Goal: Information Seeking & Learning: Learn about a topic

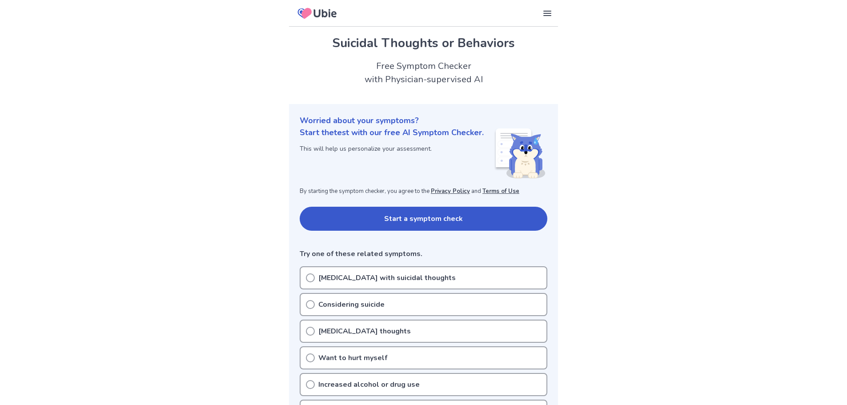
click at [418, 220] on button "Start a symptom check" at bounding box center [424, 219] width 248 height 24
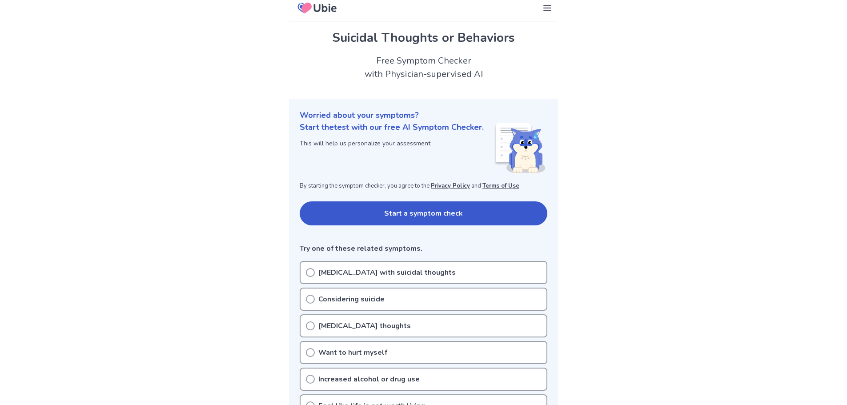
scroll to position [89, 0]
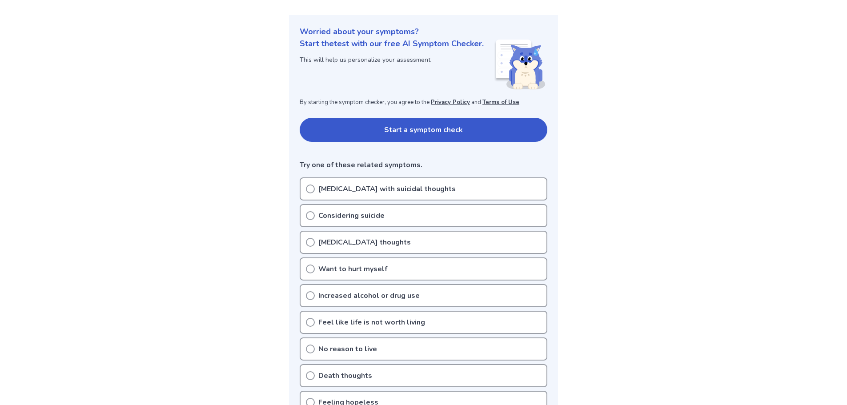
click at [391, 190] on p "[MEDICAL_DATA] with suicidal thoughts" at bounding box center [386, 189] width 137 height 11
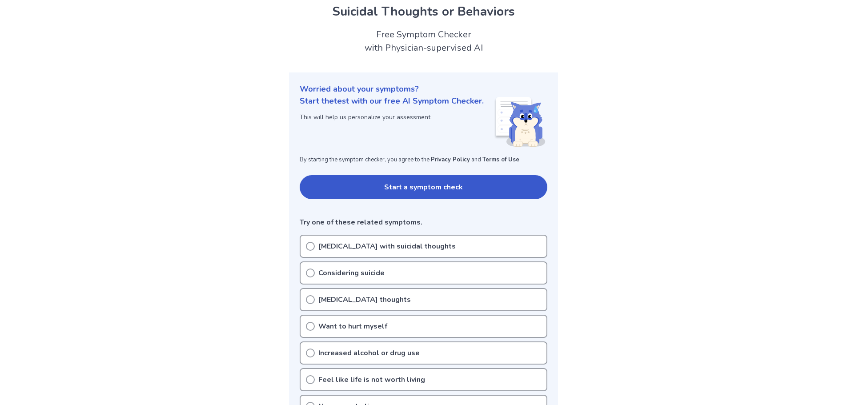
scroll to position [0, 0]
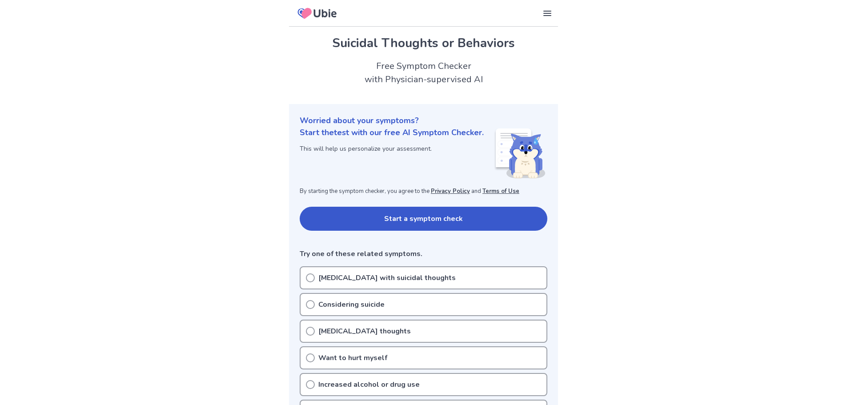
click at [448, 212] on button "Start a symptom check" at bounding box center [424, 219] width 248 height 24
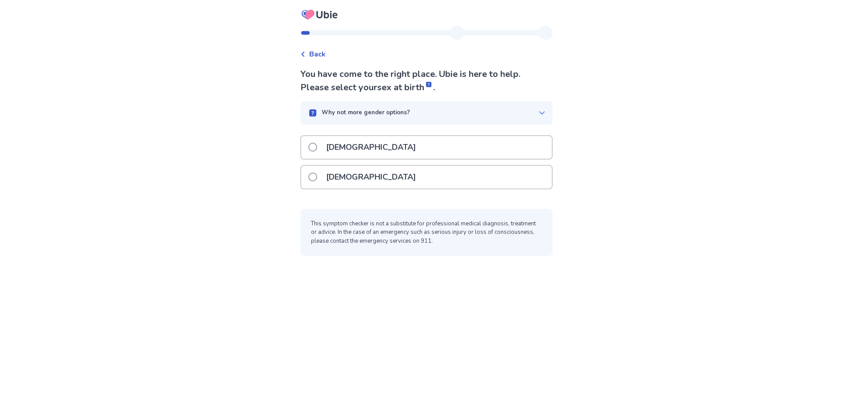
click at [397, 148] on div "Male" at bounding box center [426, 147] width 251 height 23
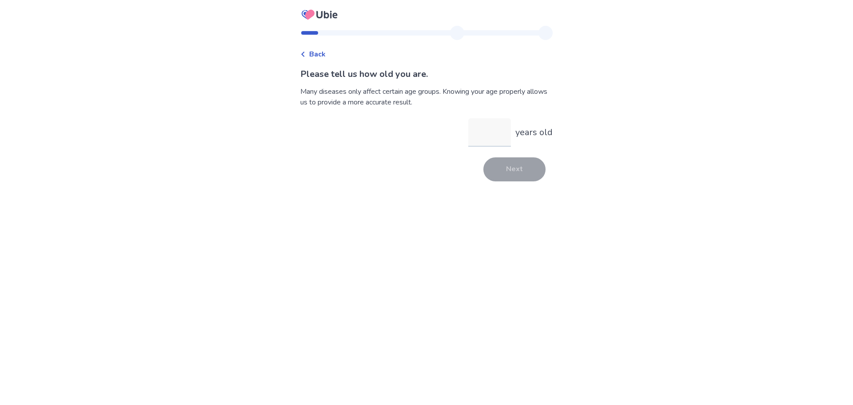
click at [483, 126] on input "years old" at bounding box center [489, 132] width 43 height 28
type input "**"
click at [510, 169] on button "Next" at bounding box center [515, 169] width 62 height 24
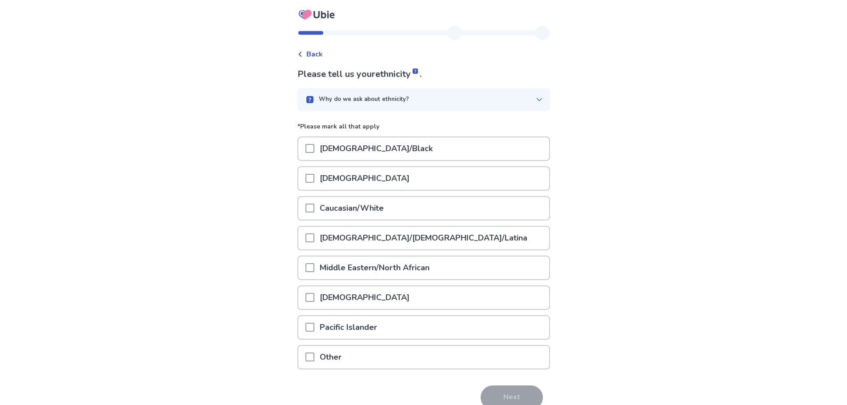
click at [392, 172] on div "Asian" at bounding box center [423, 178] width 251 height 23
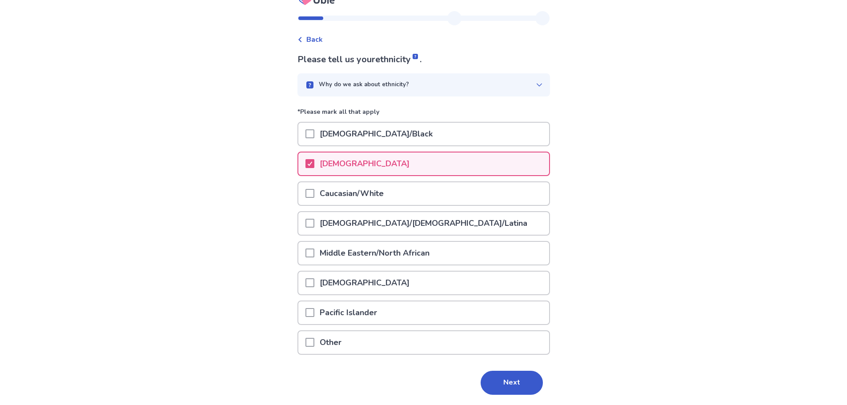
scroll to position [44, 0]
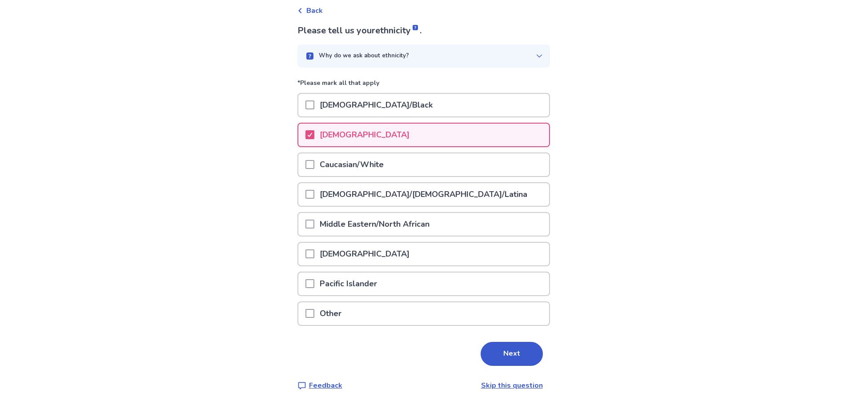
click at [508, 355] on button "Next" at bounding box center [511, 354] width 62 height 24
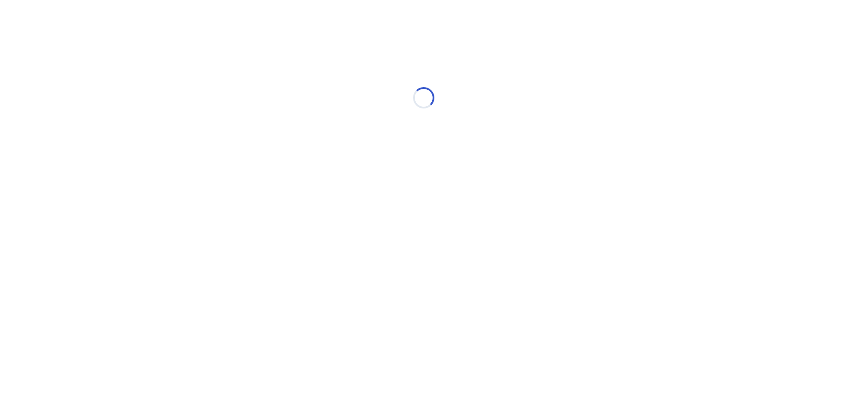
scroll to position [0, 0]
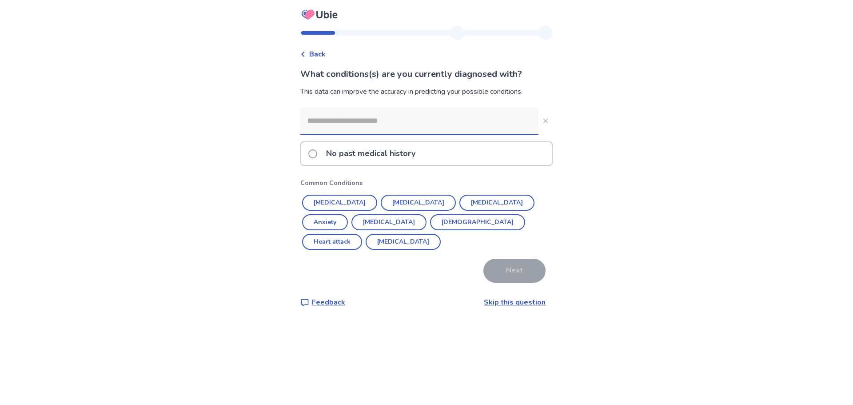
click at [389, 120] on input at bounding box center [419, 121] width 238 height 27
click at [441, 234] on button "ADHD" at bounding box center [403, 242] width 75 height 16
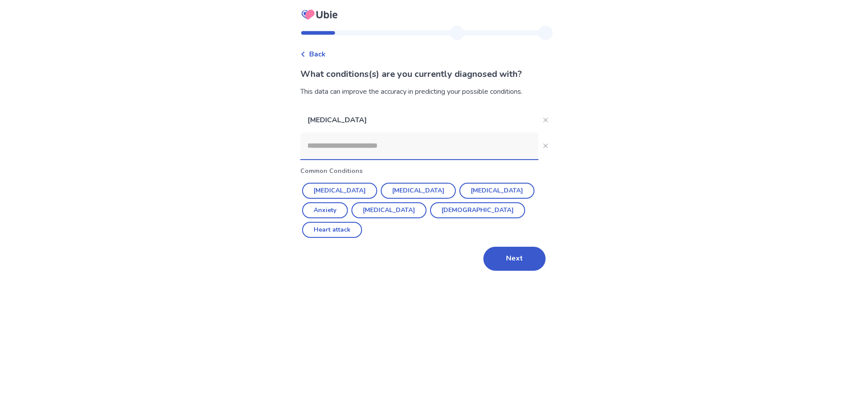
drag, startPoint x: 511, startPoint y: 237, endPoint x: 520, endPoint y: 228, distance: 13.2
click at [511, 247] on button "Next" at bounding box center [515, 259] width 62 height 24
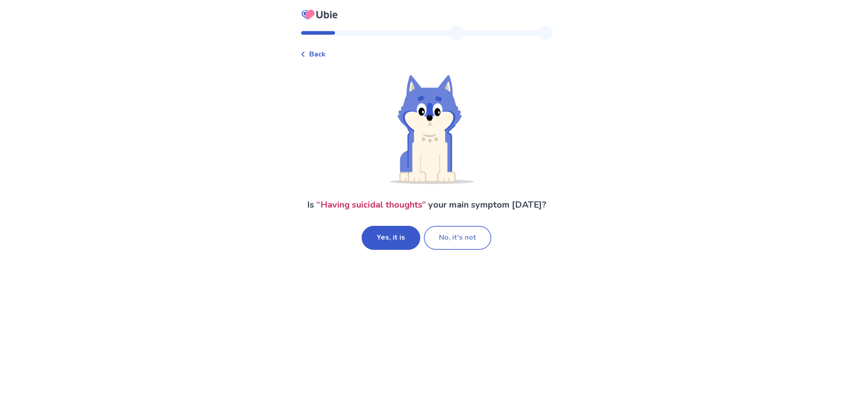
click at [450, 238] on button "No, it's not" at bounding box center [458, 238] width 68 height 24
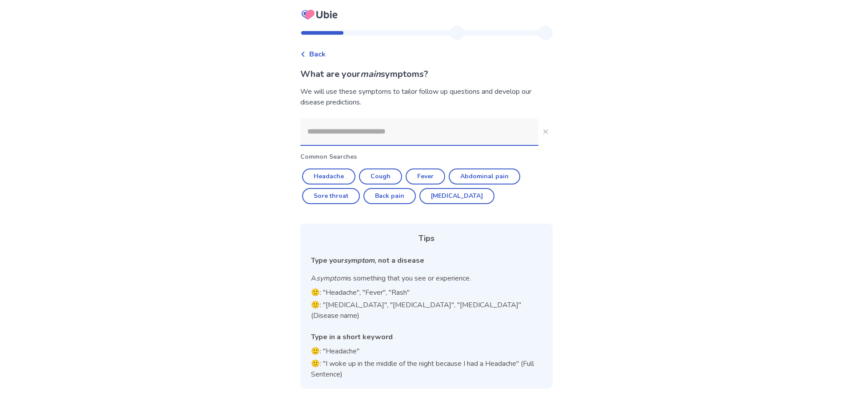
click at [379, 132] on input at bounding box center [419, 131] width 238 height 27
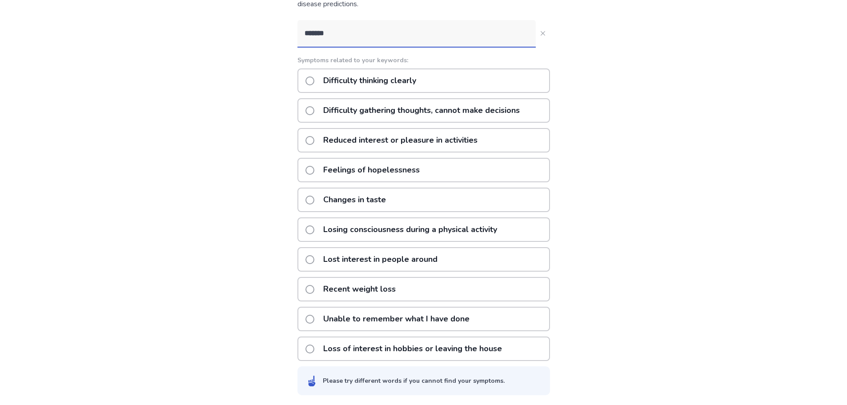
scroll to position [99, 0]
type input "*******"
click at [431, 289] on div "Recent weight loss" at bounding box center [423, 288] width 252 height 24
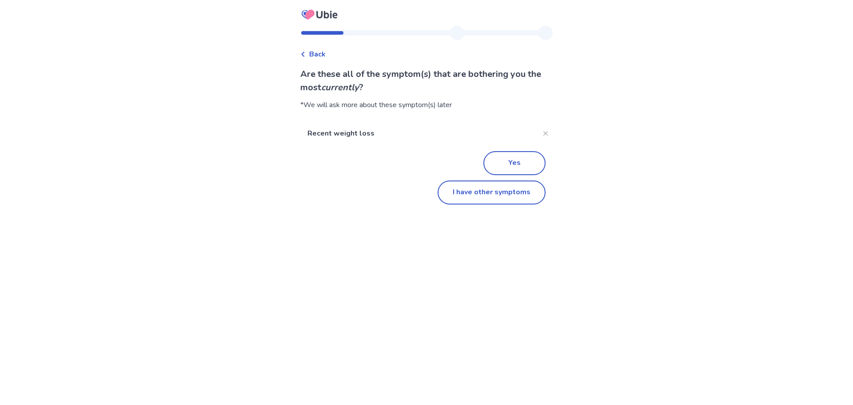
click at [306, 52] on icon at bounding box center [302, 54] width 5 height 5
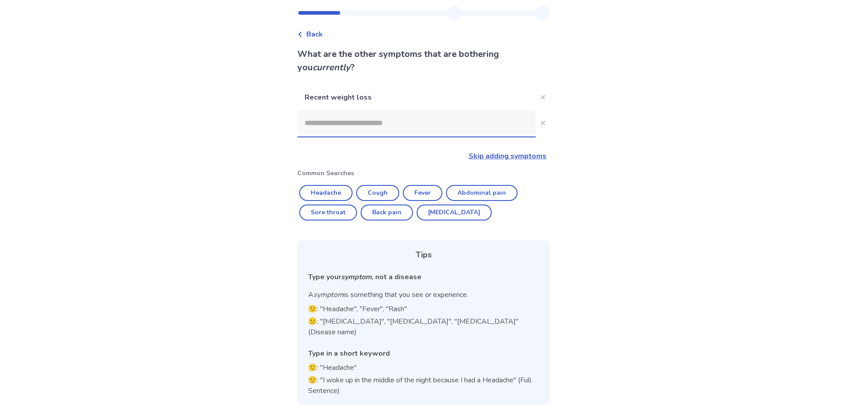
click at [370, 127] on input at bounding box center [416, 123] width 238 height 27
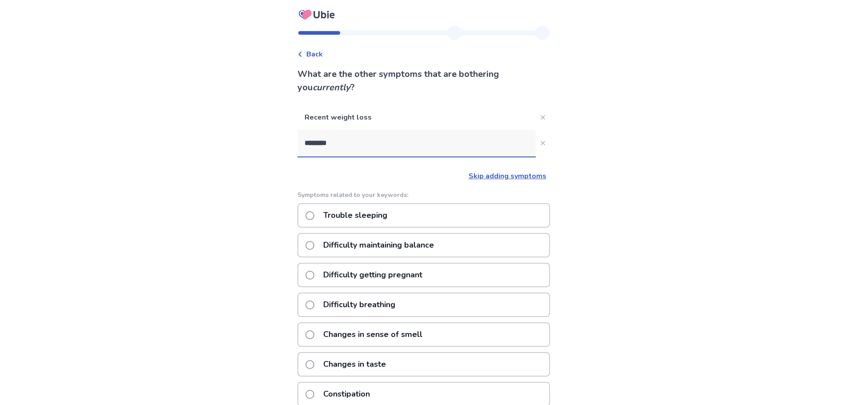
type input "********"
click at [403, 212] on div "Trouble sleeping" at bounding box center [423, 215] width 252 height 24
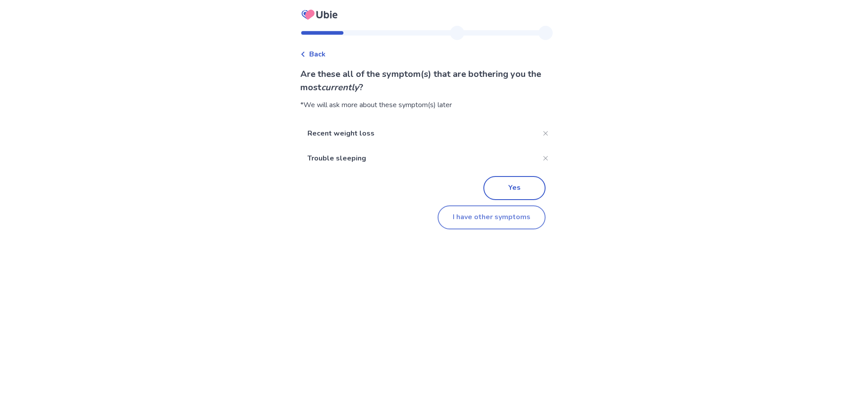
click at [461, 210] on button "I have other symptoms" at bounding box center [492, 217] width 108 height 24
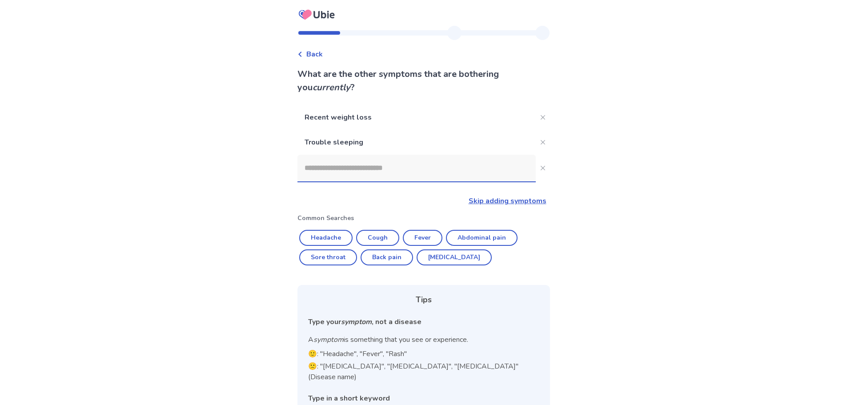
click at [377, 161] on input at bounding box center [416, 168] width 238 height 27
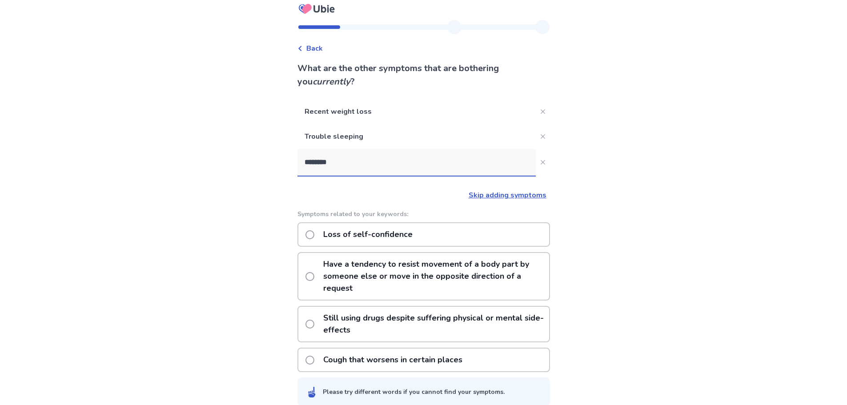
scroll to position [18, 0]
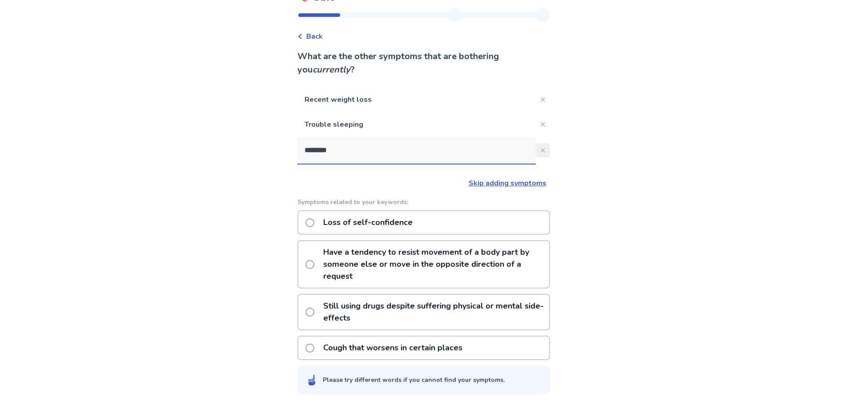
type input "********"
click at [536, 150] on button "********" at bounding box center [543, 150] width 14 height 14
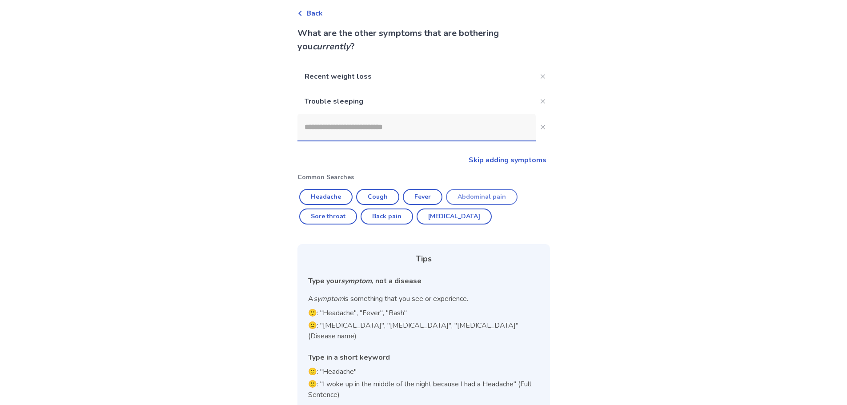
scroll to position [45, 0]
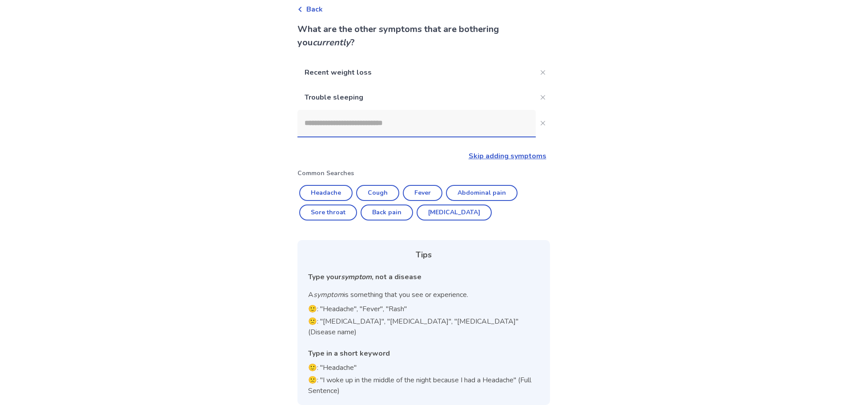
click at [415, 100] on p "Trouble sleeping" at bounding box center [416, 97] width 238 height 25
click at [509, 153] on link "Skip adding symptoms" at bounding box center [507, 156] width 78 height 10
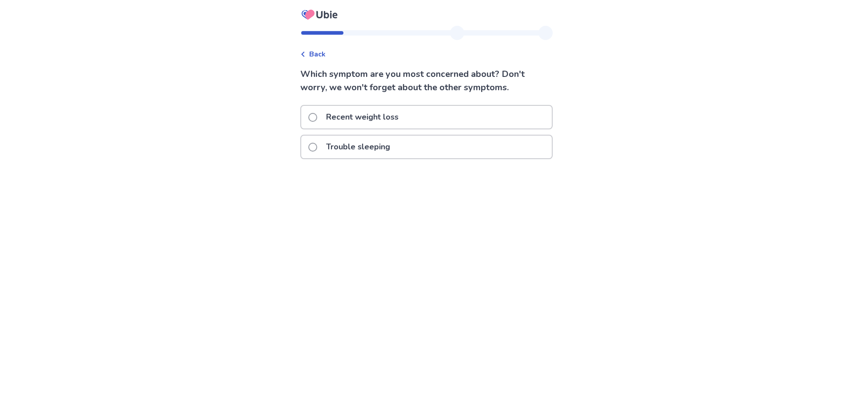
click at [400, 112] on p "Recent weight loss" at bounding box center [362, 117] width 83 height 23
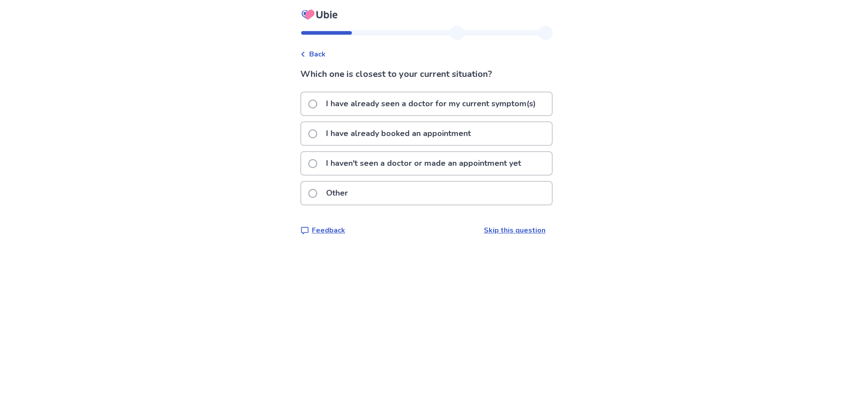
click at [424, 164] on p "I haven't seen a doctor or made an appointment yet" at bounding box center [424, 163] width 206 height 23
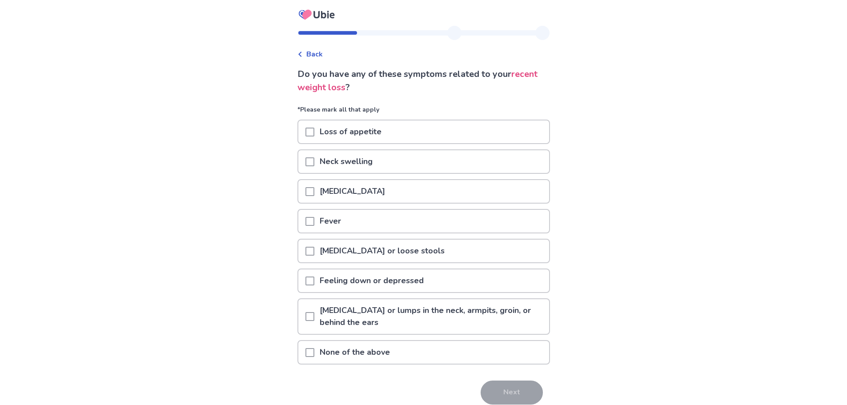
click at [383, 132] on p "Loss of appetite" at bounding box center [350, 131] width 72 height 23
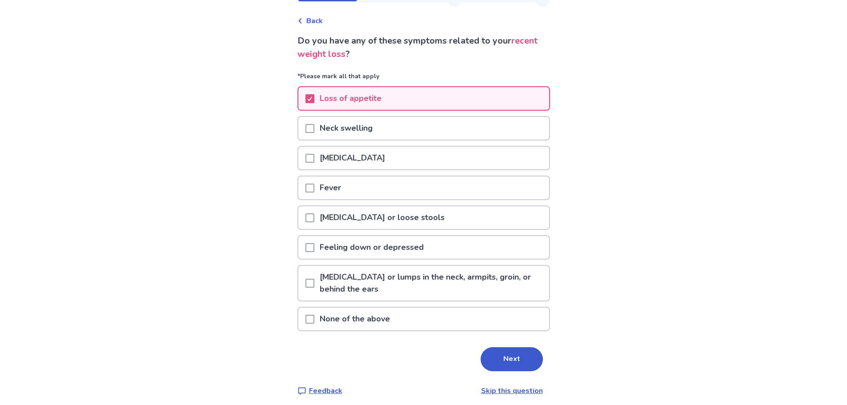
scroll to position [39, 0]
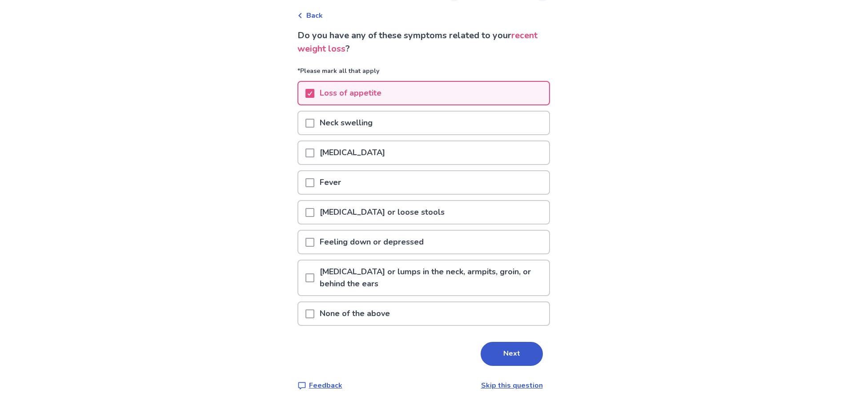
click at [428, 245] on p "Feeling down or depressed" at bounding box center [371, 242] width 115 height 23
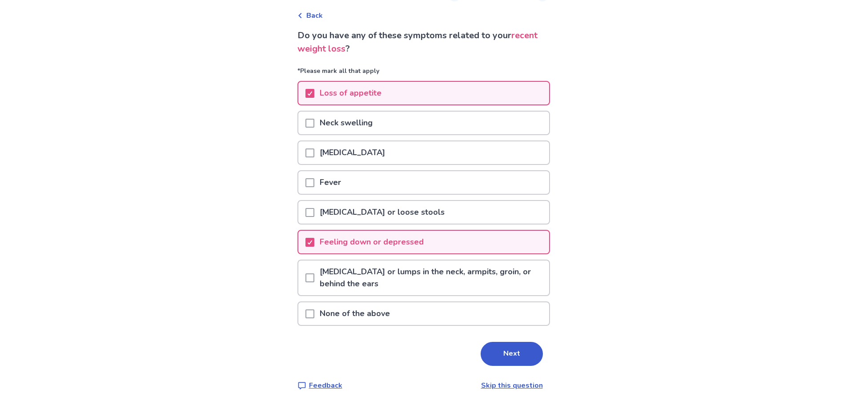
click at [427, 216] on div "Diarrhea or loose stools" at bounding box center [423, 212] width 251 height 23
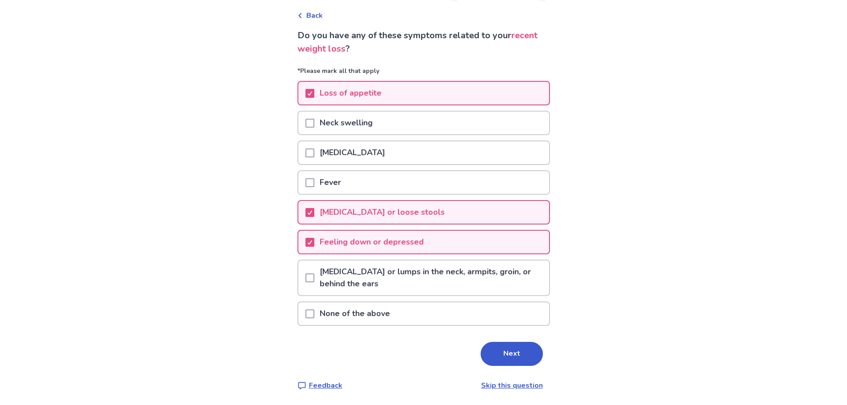
click at [438, 281] on p "Swollen lymph nodes or lumps in the neck, armpits, groin, or behind the ears" at bounding box center [431, 277] width 235 height 35
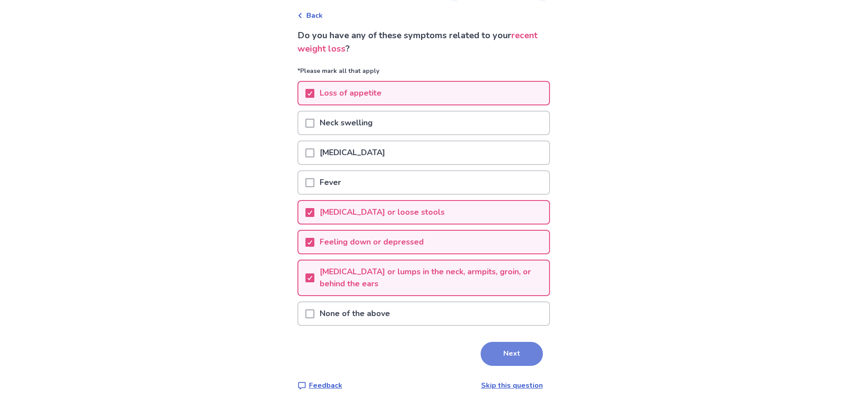
click at [512, 353] on button "Next" at bounding box center [511, 354] width 62 height 24
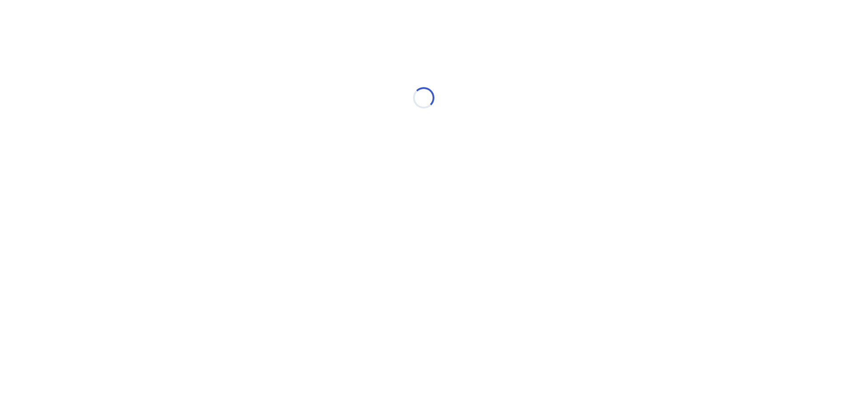
scroll to position [0, 0]
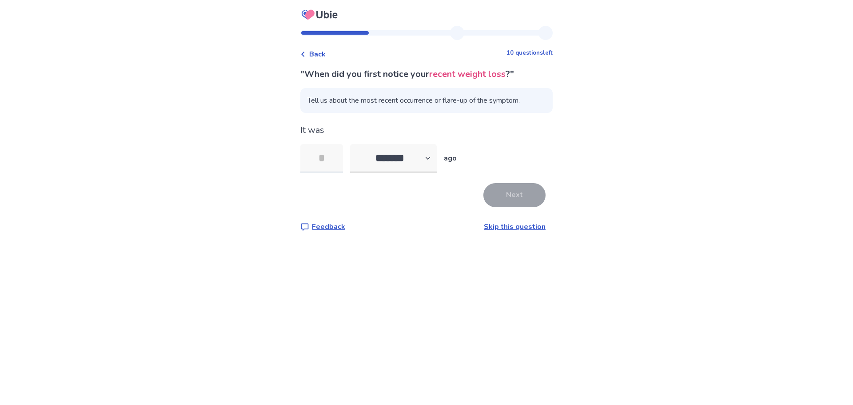
click at [329, 160] on input "tel" at bounding box center [321, 158] width 43 height 28
click at [408, 164] on select "******* ****** ******* ******** *******" at bounding box center [393, 158] width 87 height 28
select select "*"
click at [356, 144] on select "******* ****** ******* ******** *******" at bounding box center [393, 158] width 87 height 28
click at [334, 151] on input "tel" at bounding box center [321, 158] width 43 height 28
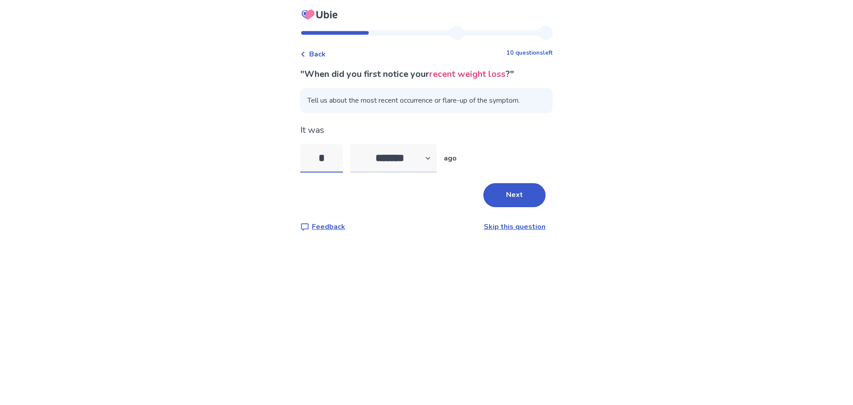
type input "*"
click at [382, 159] on select "******* ****** ******* ******** *******" at bounding box center [393, 158] width 87 height 28
select select "*"
click at [356, 144] on select "******* ****** ******* ******** *******" at bounding box center [393, 158] width 87 height 28
drag, startPoint x: 337, startPoint y: 159, endPoint x: 313, endPoint y: 160, distance: 23.6
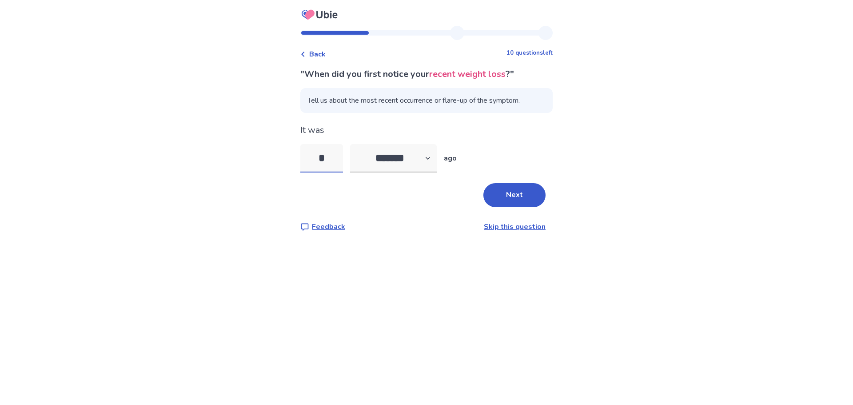
click at [314, 160] on input "*" at bounding box center [321, 158] width 43 height 28
type input "*"
click at [502, 192] on button "Next" at bounding box center [515, 195] width 62 height 24
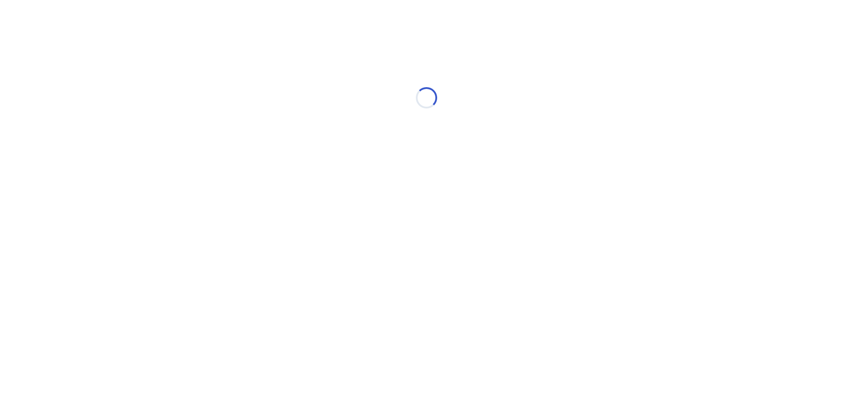
select select "*"
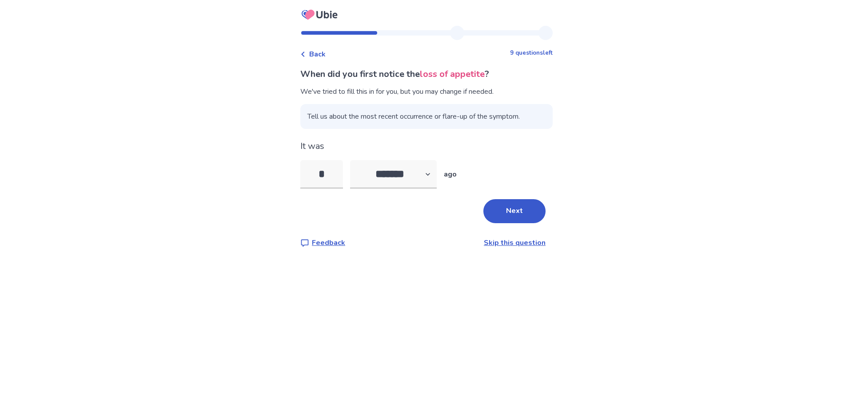
click at [305, 53] on div "Back 9 questions left When did you first notice the loss of appetite ? We've tr…" at bounding box center [426, 144] width 267 height 236
click at [306, 54] on icon at bounding box center [302, 54] width 5 height 5
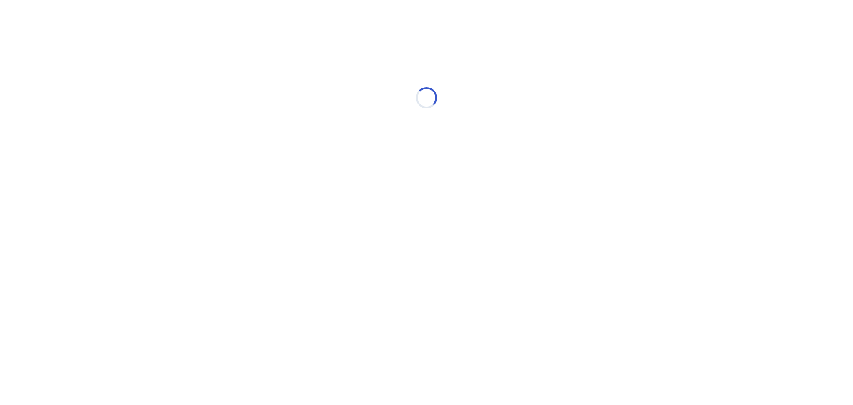
select select "*"
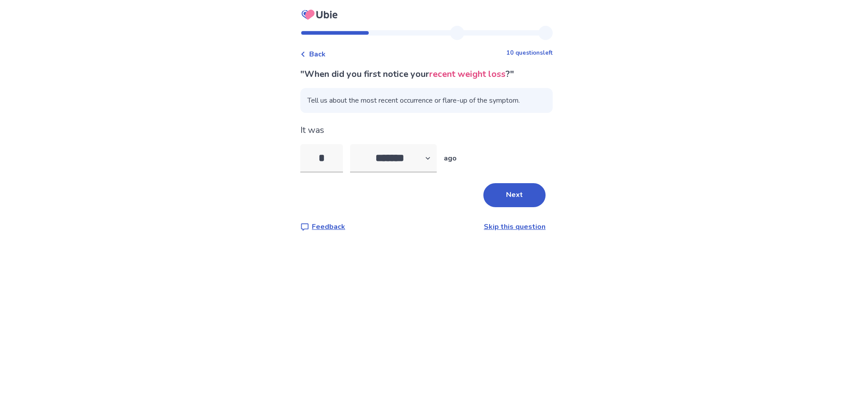
drag, startPoint x: 332, startPoint y: 164, endPoint x: 290, endPoint y: 152, distance: 43.2
click at [290, 152] on div "Back 10 questions left "When did you first notice your recent weight loss ?" Te…" at bounding box center [426, 202] width 853 height 405
click at [401, 160] on select "******* ****** ******* ******** *******" at bounding box center [393, 158] width 87 height 28
click at [455, 178] on div ""When did you first notice your recent weight loss ?" Tell us about the most re…" at bounding box center [426, 150] width 252 height 164
click at [509, 200] on button "Next" at bounding box center [515, 195] width 62 height 24
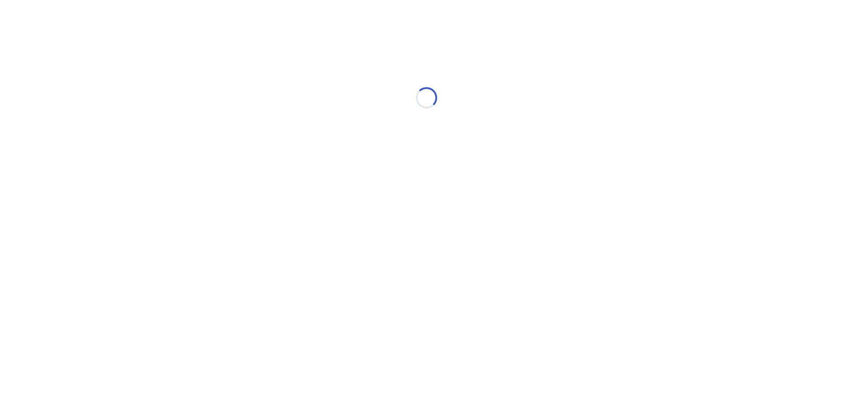
select select "*"
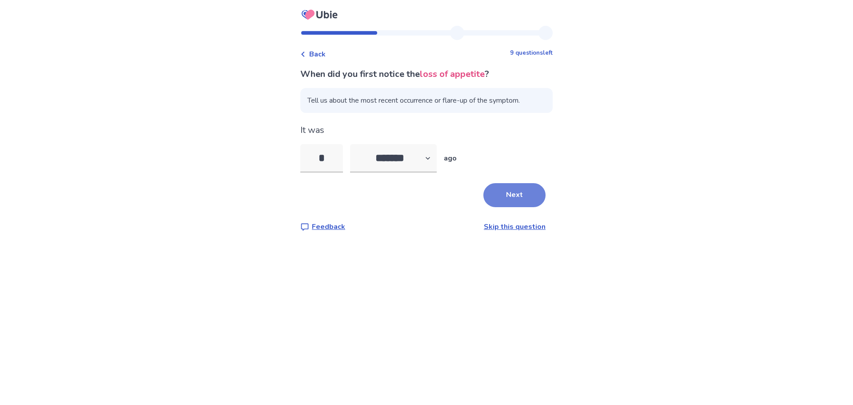
type input "*"
click at [513, 191] on button "Next" at bounding box center [515, 195] width 62 height 24
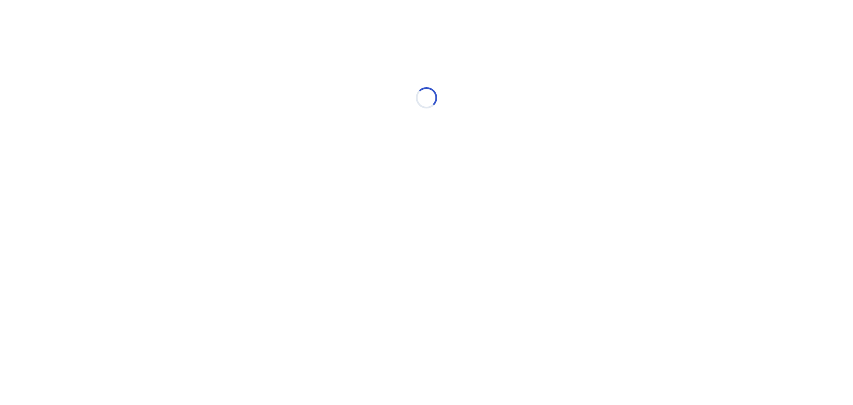
select select "*"
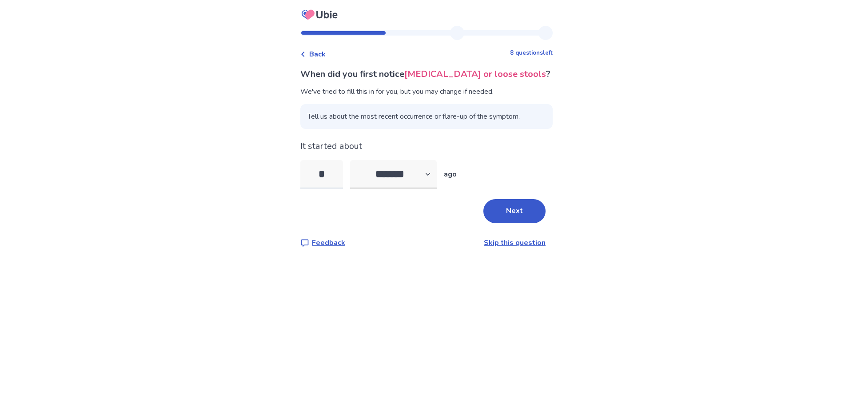
click at [311, 173] on input "*" at bounding box center [321, 174] width 43 height 28
drag, startPoint x: 408, startPoint y: 170, endPoint x: 412, endPoint y: 184, distance: 13.8
click at [409, 170] on select "******* ****** ******* ******** *******" at bounding box center [393, 174] width 87 height 28
select select "*"
click at [356, 160] on select "******* ****** ******* ******** *******" at bounding box center [393, 174] width 87 height 28
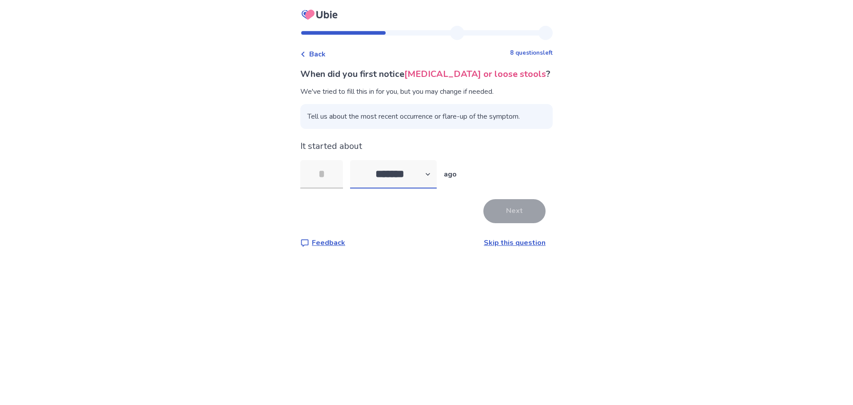
click at [397, 179] on select "******* ****** ******* ******** *******" at bounding box center [393, 174] width 87 height 28
click at [356, 160] on select "******* ****** ******* ******** *******" at bounding box center [393, 174] width 87 height 28
drag, startPoint x: 329, startPoint y: 176, endPoint x: 368, endPoint y: 189, distance: 41.3
click at [329, 176] on input "tel" at bounding box center [321, 174] width 43 height 28
click at [521, 224] on div "When did you first notice diarrhea or loose stools ? We've tried to fill this i…" at bounding box center [426, 158] width 252 height 180
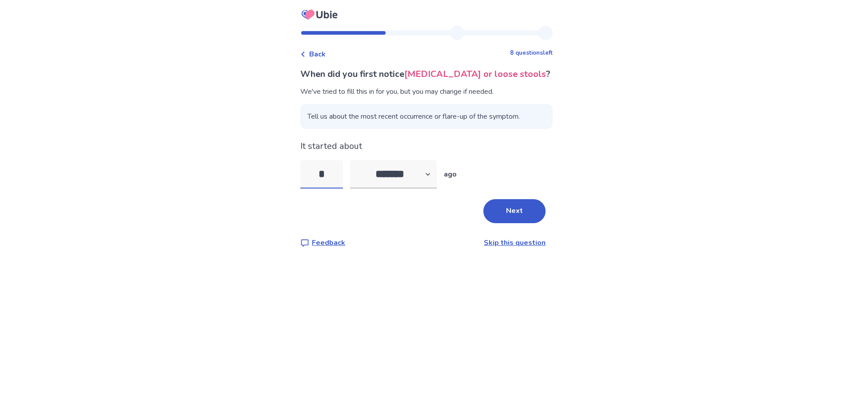
click at [343, 170] on input "*" at bounding box center [321, 174] width 43 height 28
drag, startPoint x: 343, startPoint y: 170, endPoint x: 292, endPoint y: 168, distance: 50.3
click at [292, 168] on div "Back 8 questions left When did you first notice diarrhea or loose stools ? We'v…" at bounding box center [426, 202] width 853 height 405
type input "*"
drag, startPoint x: 408, startPoint y: 175, endPoint x: 408, endPoint y: 183, distance: 8.5
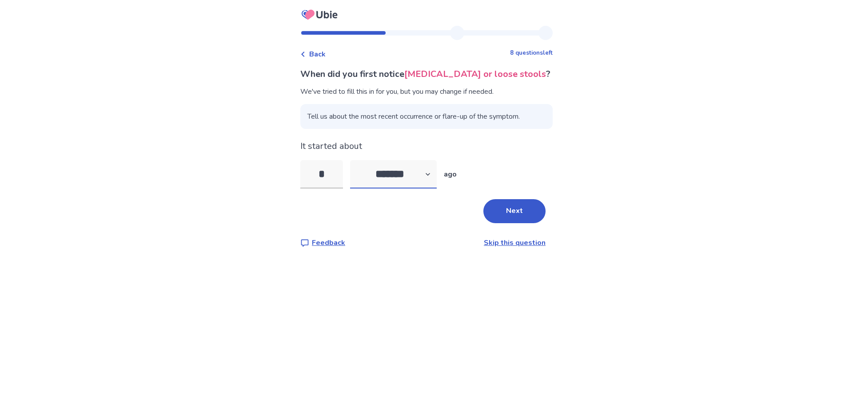
click at [408, 175] on select "******* ****** ******* ******** *******" at bounding box center [393, 174] width 87 height 28
select select "*"
click at [356, 160] on select "******* ****** ******* ******** *******" at bounding box center [393, 174] width 87 height 28
click at [385, 167] on select "******* ****** ******* ******** *******" at bounding box center [393, 174] width 87 height 28
click at [332, 176] on input "*" at bounding box center [321, 174] width 43 height 28
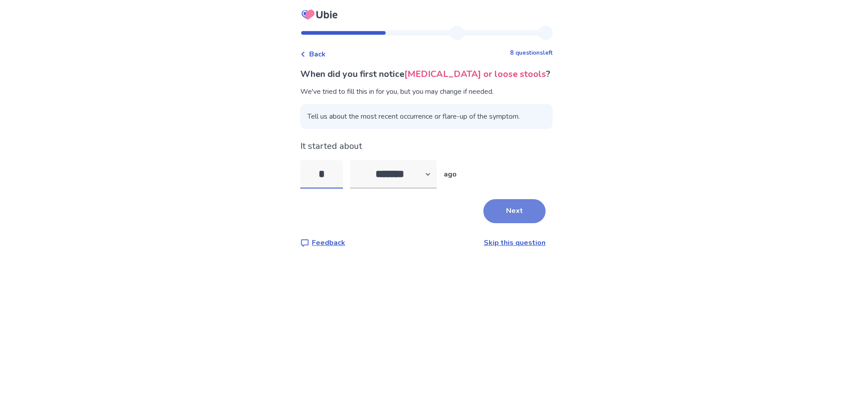
type input "*"
click at [508, 205] on button "Next" at bounding box center [515, 211] width 62 height 24
click at [391, 177] on select "******* ****** ******* ******** *******" at bounding box center [393, 174] width 87 height 28
select select "*"
click at [356, 160] on select "******* ****** ******* ******** *******" at bounding box center [393, 174] width 87 height 28
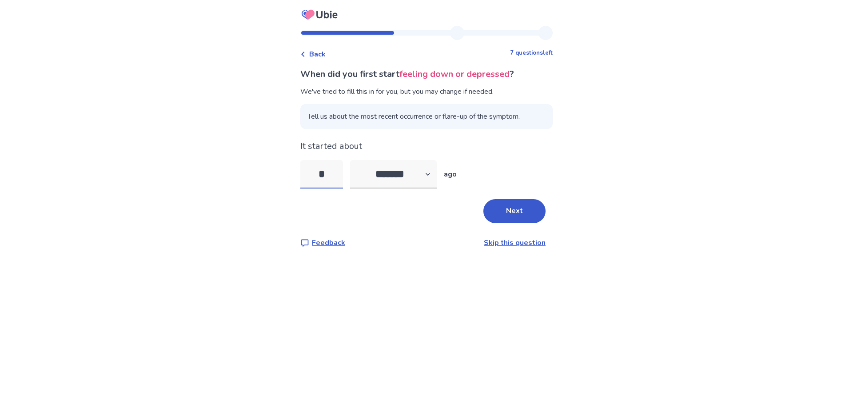
drag, startPoint x: 339, startPoint y: 175, endPoint x: 260, endPoint y: 170, distance: 79.3
click at [262, 170] on div "Back 7 questions left When did you first start feeling down or depressed ? We'v…" at bounding box center [426, 202] width 853 height 405
click at [513, 242] on link "Skip this question" at bounding box center [515, 243] width 62 height 10
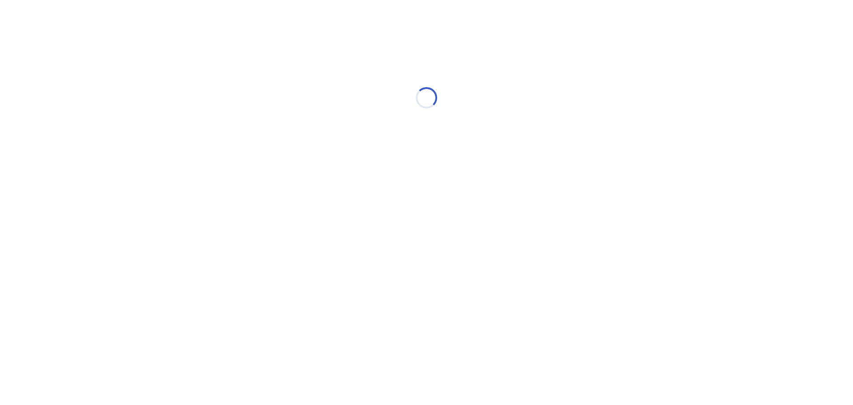
select select "*"
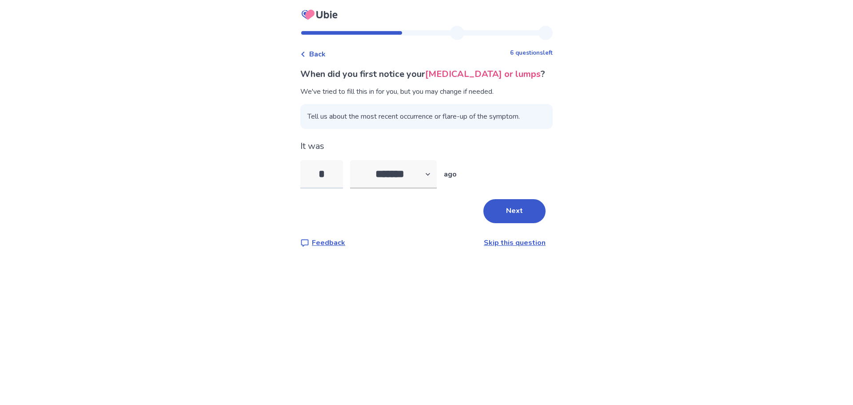
click at [324, 188] on input "*" at bounding box center [321, 174] width 43 height 28
drag, startPoint x: 341, startPoint y: 182, endPoint x: 306, endPoint y: 182, distance: 34.7
click at [307, 182] on input "*" at bounding box center [321, 174] width 43 height 28
type input "*"
click at [396, 188] on select "******* ****** ******* ******** *******" at bounding box center [393, 174] width 87 height 28
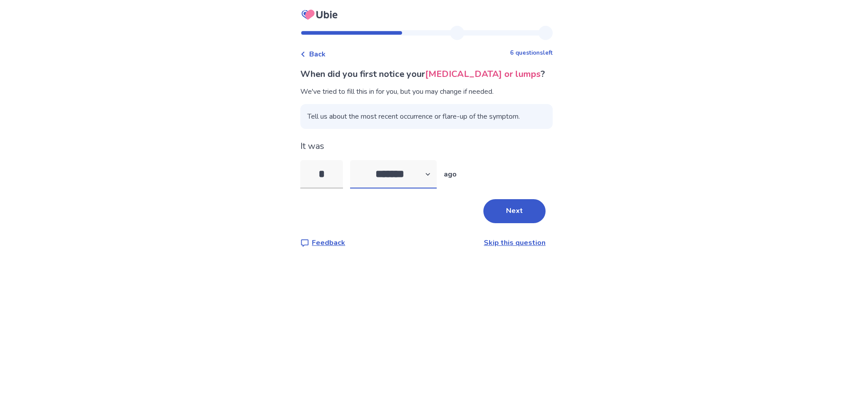
select select "*"
click at [356, 173] on select "******* ****** ******* ******** *******" at bounding box center [393, 174] width 87 height 28
drag, startPoint x: 345, startPoint y: 188, endPoint x: 286, endPoint y: 188, distance: 59.1
click at [286, 188] on div "Back 6 questions left When did you first notice your swollen lymph nodes or lum…" at bounding box center [426, 202] width 853 height 405
drag, startPoint x: 432, startPoint y: 74, endPoint x: 560, endPoint y: 86, distance: 128.1
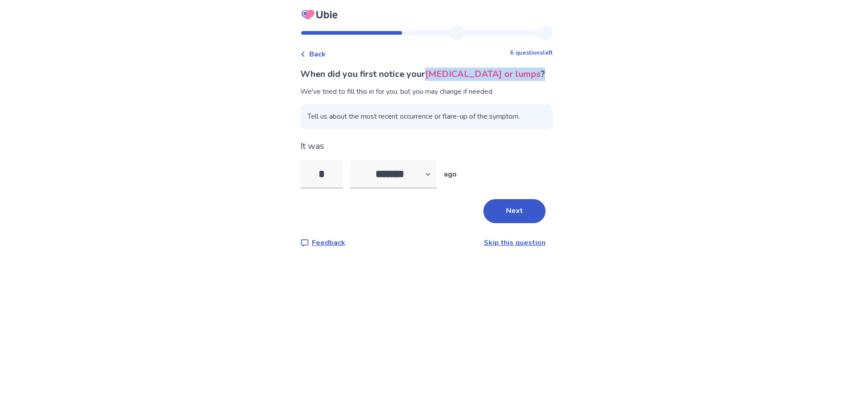
click at [560, 86] on div "Back 6 questions left When did you first notice your swollen lymph nodes or lum…" at bounding box center [426, 202] width 853 height 405
click at [515, 223] on button "Next" at bounding box center [515, 211] width 62 height 24
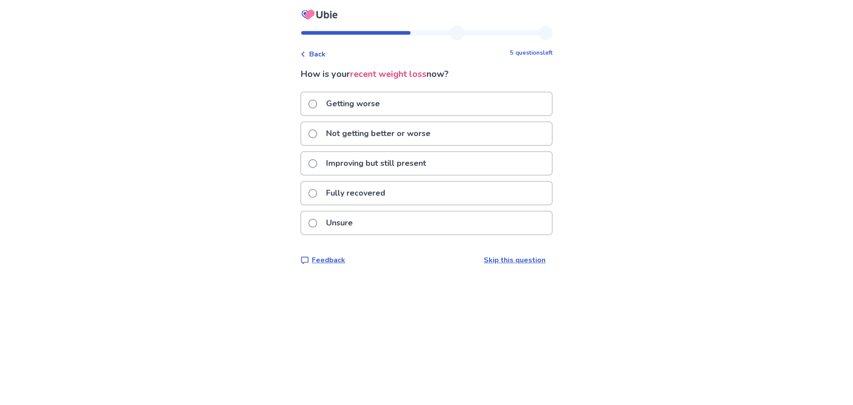
click at [414, 232] on div "Unsure" at bounding box center [426, 223] width 251 height 23
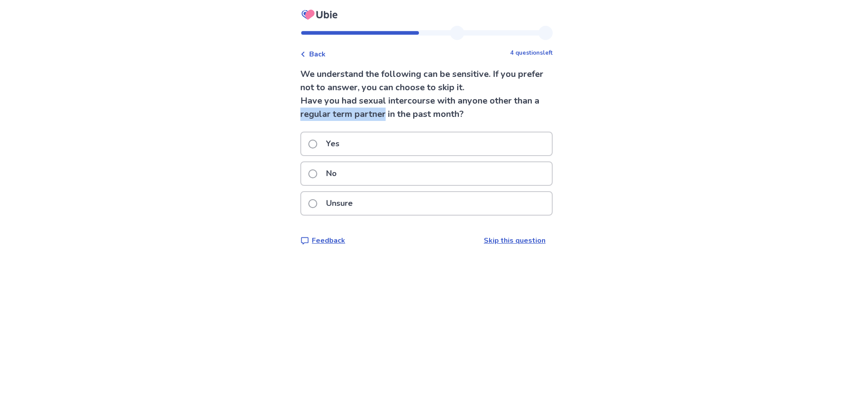
drag, startPoint x: 304, startPoint y: 115, endPoint x: 392, endPoint y: 116, distance: 87.6
click at [392, 116] on div "Back 4 questions left We understand the following can be sensitive. If you pref…" at bounding box center [426, 143] width 267 height 234
click at [386, 174] on div "No" at bounding box center [426, 173] width 251 height 23
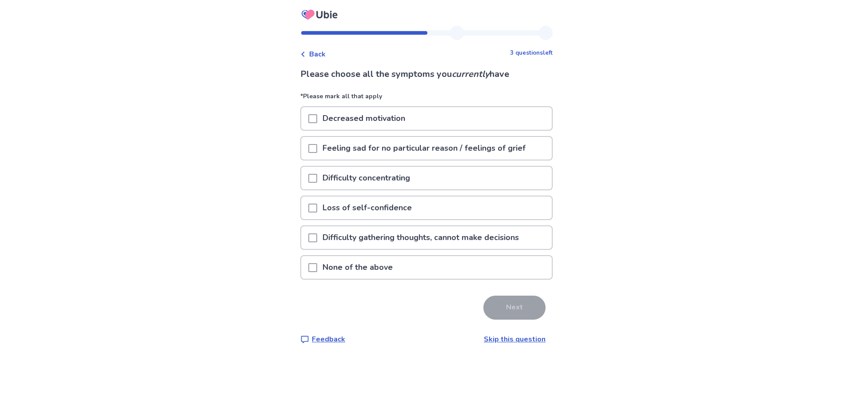
click at [317, 120] on span at bounding box center [312, 118] width 9 height 9
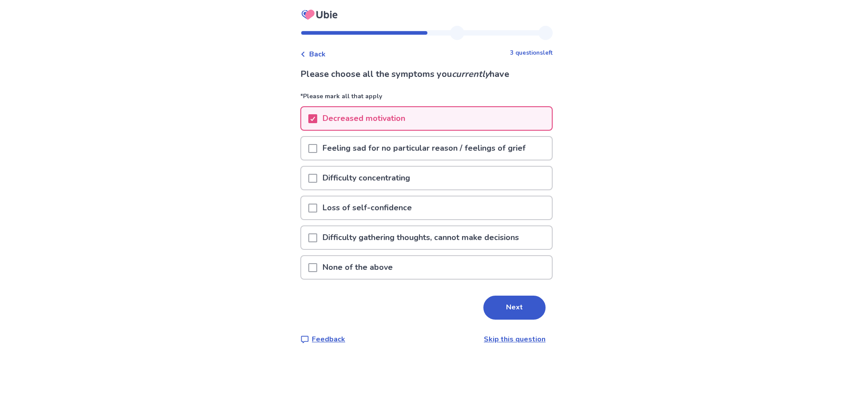
click at [317, 150] on span at bounding box center [312, 148] width 9 height 9
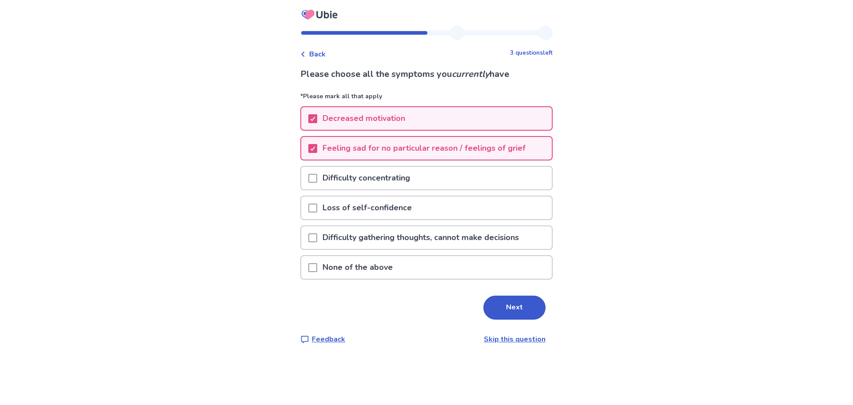
click at [317, 243] on div at bounding box center [312, 237] width 9 height 23
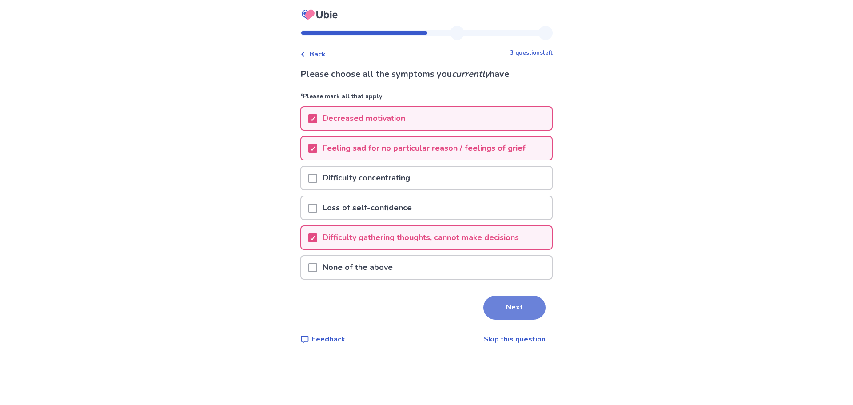
click at [512, 304] on button "Next" at bounding box center [515, 308] width 62 height 24
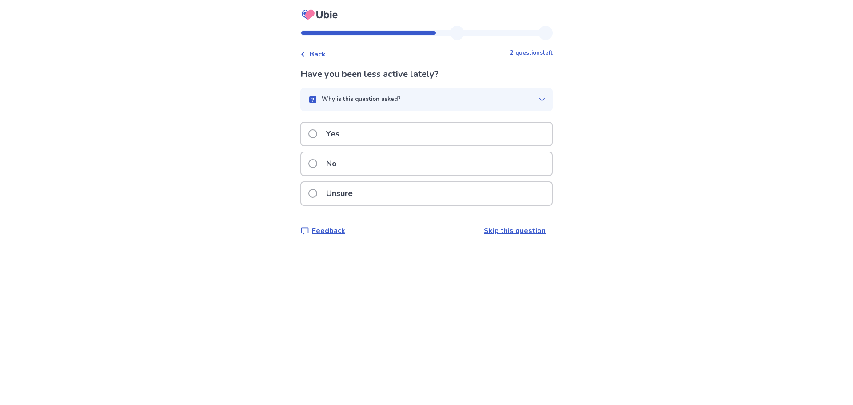
click at [418, 131] on div "Yes" at bounding box center [426, 134] width 251 height 23
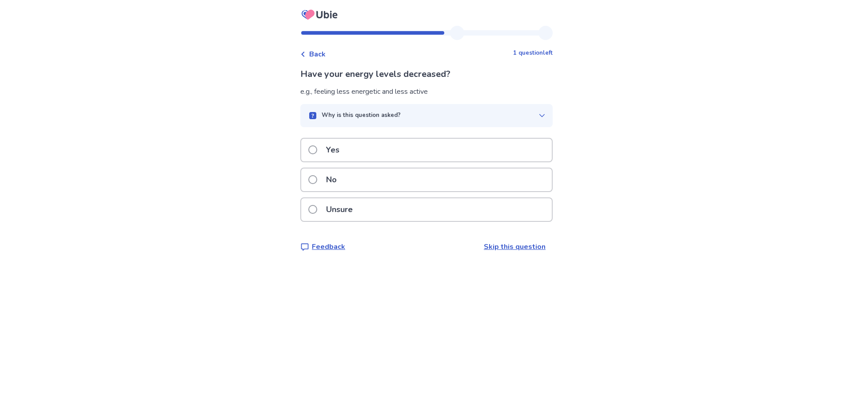
click at [381, 146] on div "Yes" at bounding box center [426, 150] width 251 height 23
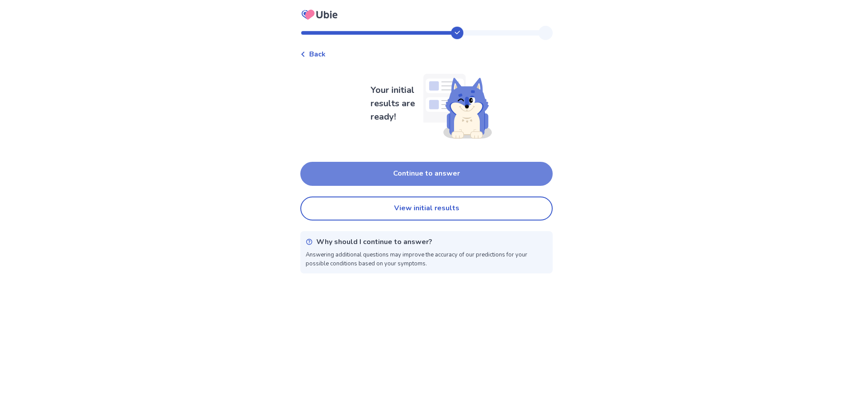
click at [444, 181] on button "Continue to answer" at bounding box center [426, 174] width 252 height 24
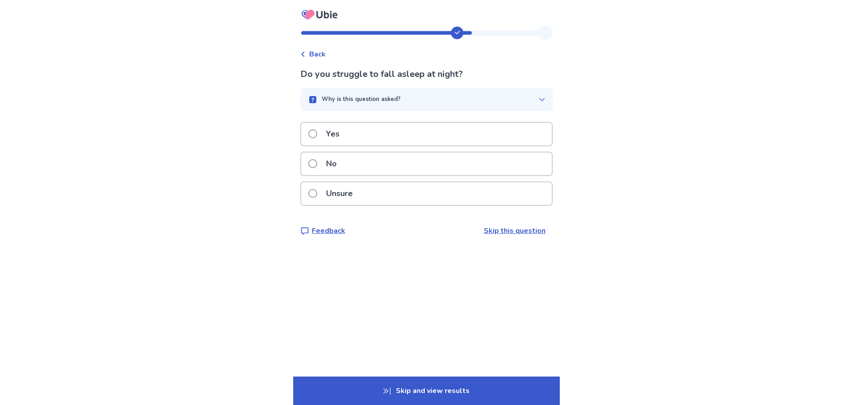
click at [407, 104] on button "Why is this question asked?" at bounding box center [426, 99] width 252 height 23
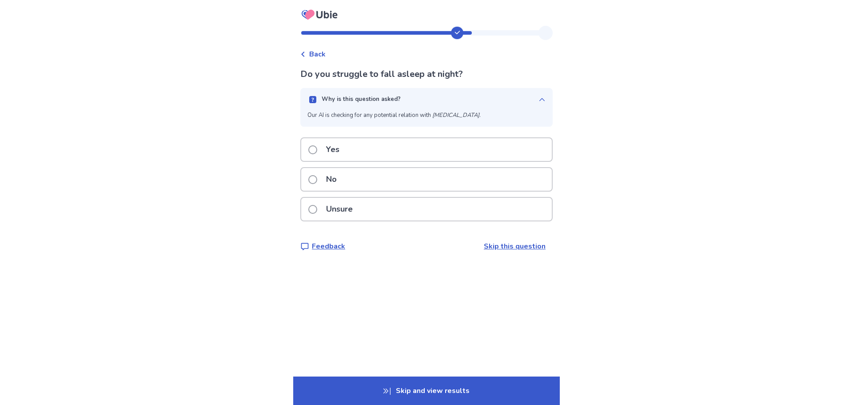
click at [451, 103] on div "Why is this question asked?" at bounding box center [423, 99] width 231 height 9
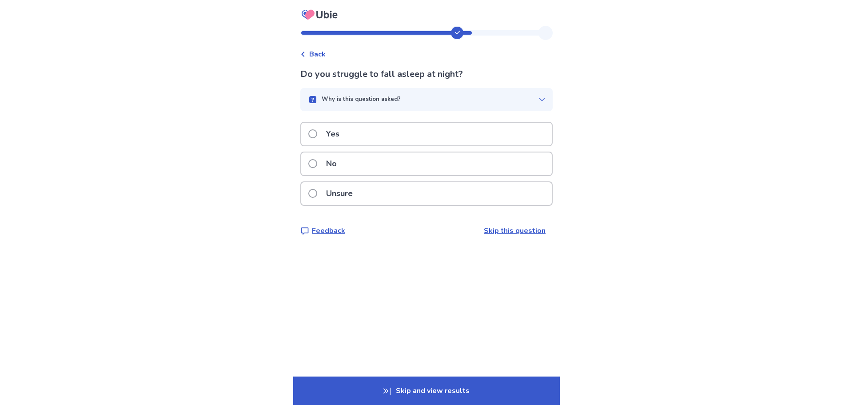
click at [507, 232] on link "Skip this question" at bounding box center [515, 231] width 62 height 10
click at [358, 191] on p "Unsure" at bounding box center [339, 193] width 37 height 23
click at [356, 137] on div "Yes" at bounding box center [426, 134] width 251 height 23
click at [378, 133] on div "Yes" at bounding box center [426, 134] width 251 height 23
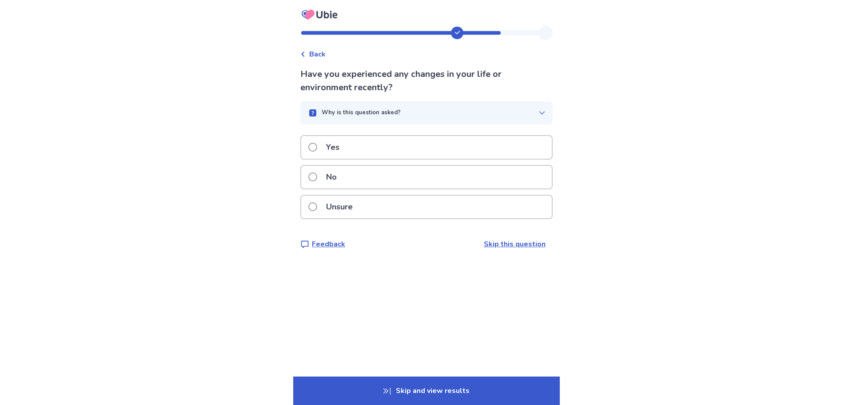
click at [372, 207] on div "Unsure" at bounding box center [426, 207] width 251 height 23
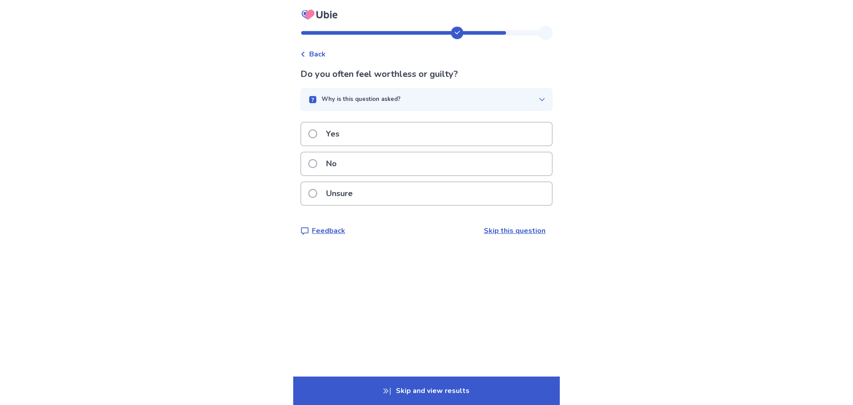
click at [382, 136] on div "Yes" at bounding box center [426, 134] width 251 height 23
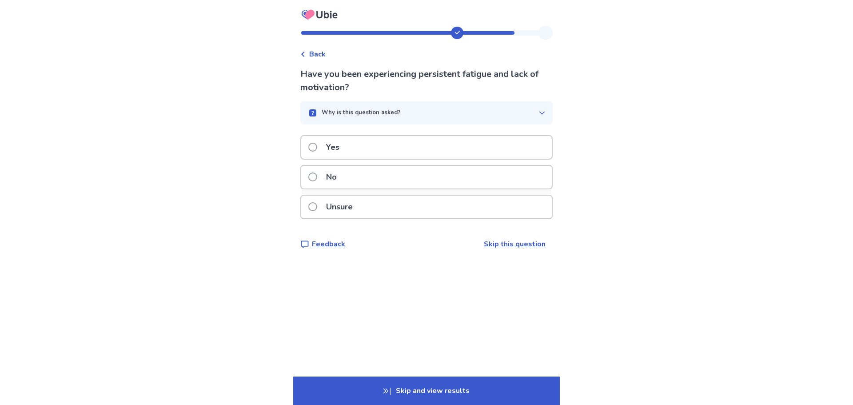
click at [379, 148] on div "Yes" at bounding box center [426, 147] width 251 height 23
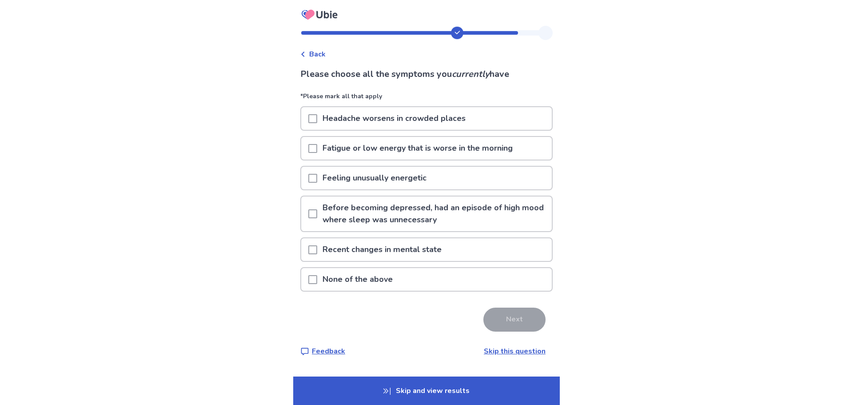
click at [317, 147] on span at bounding box center [312, 148] width 9 height 9
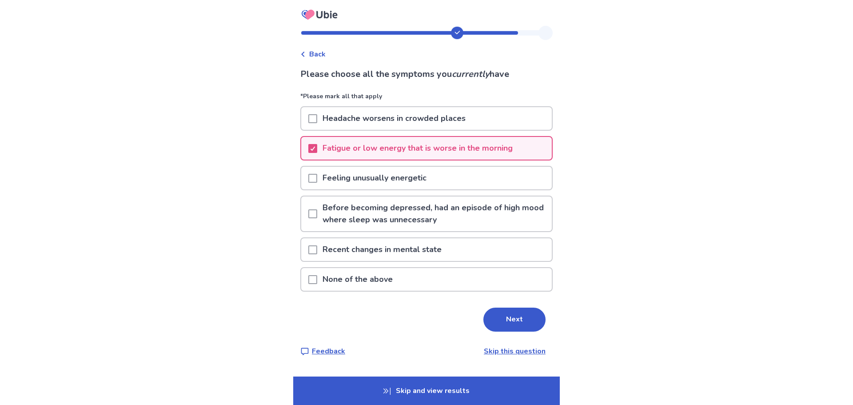
click at [316, 248] on span at bounding box center [312, 249] width 9 height 9
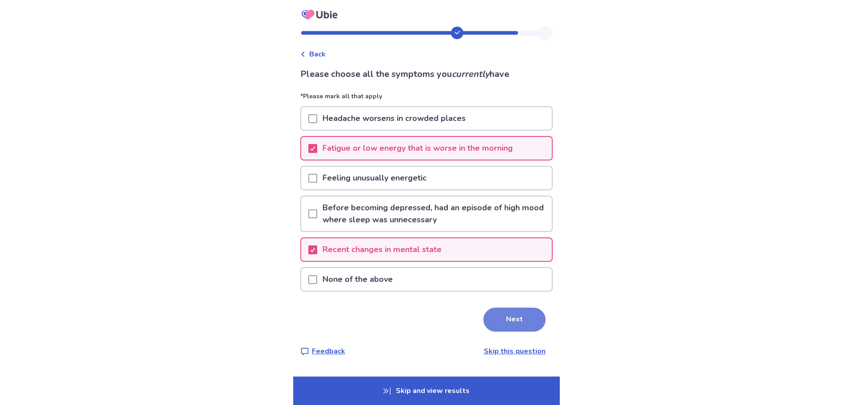
click at [510, 316] on button "Next" at bounding box center [515, 320] width 62 height 24
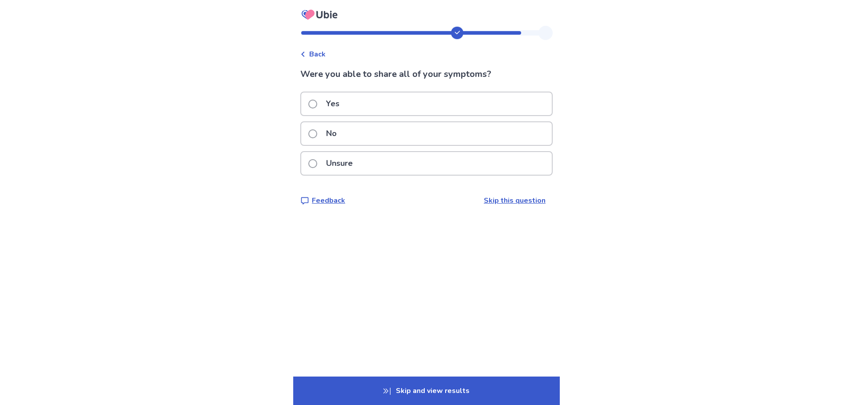
click at [416, 105] on div "Yes" at bounding box center [426, 103] width 251 height 23
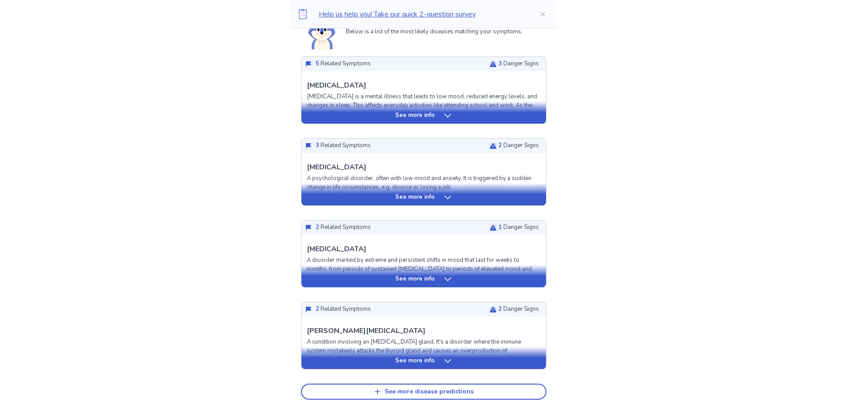
scroll to position [311, 0]
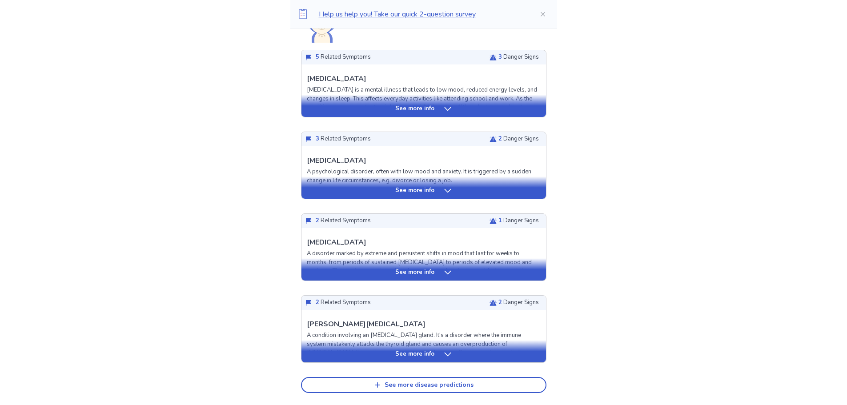
click at [444, 106] on icon at bounding box center [447, 108] width 9 height 9
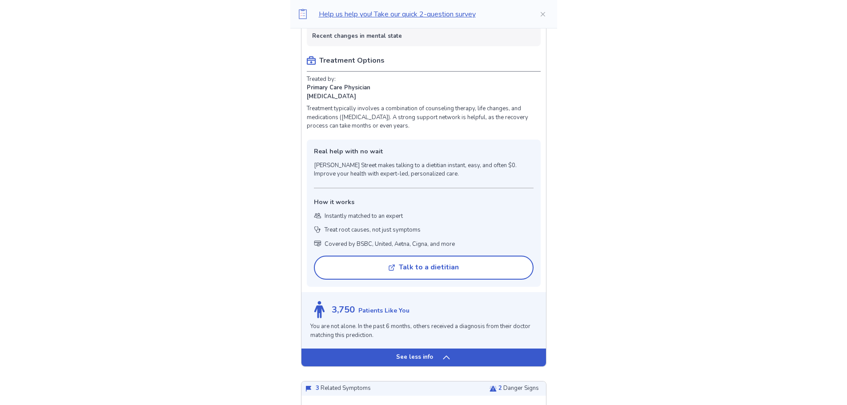
scroll to position [667, 0]
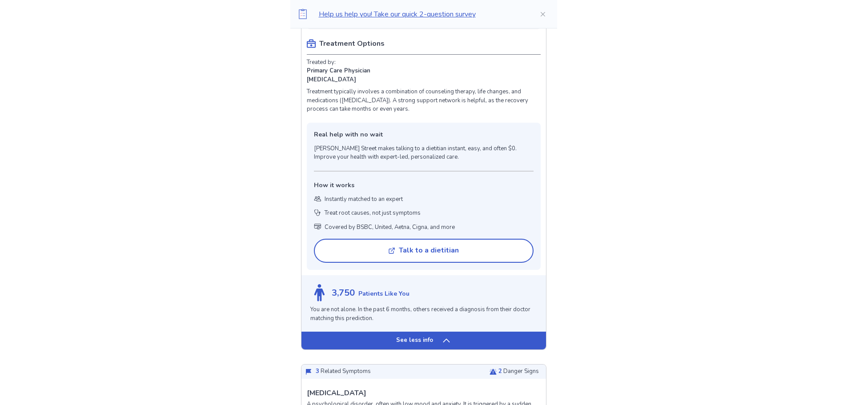
click at [446, 340] on icon at bounding box center [446, 340] width 9 height 9
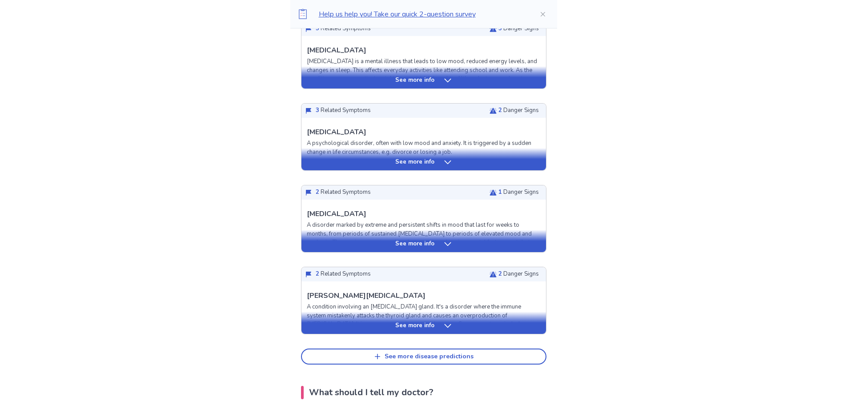
scroll to position [310, 0]
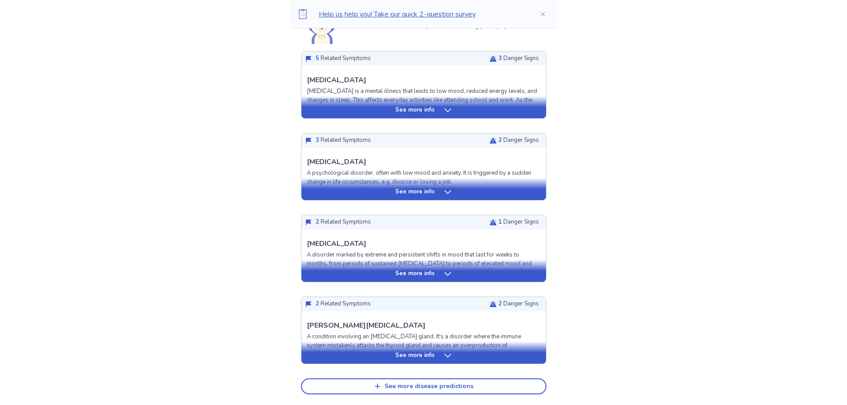
click at [440, 192] on div "See more info" at bounding box center [423, 192] width 244 height 9
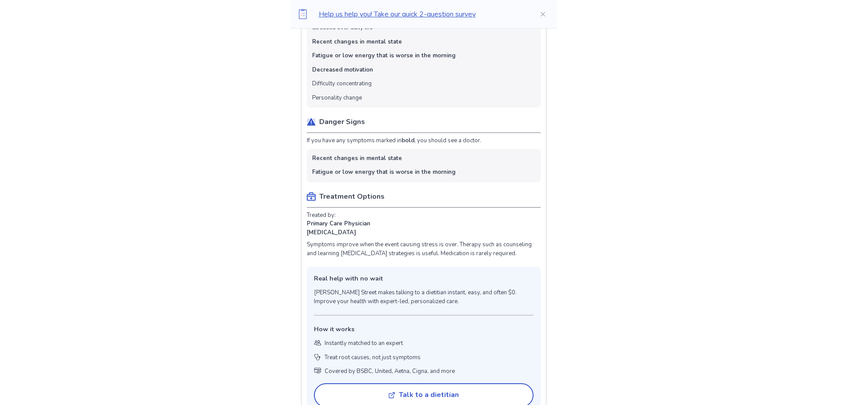
scroll to position [532, 0]
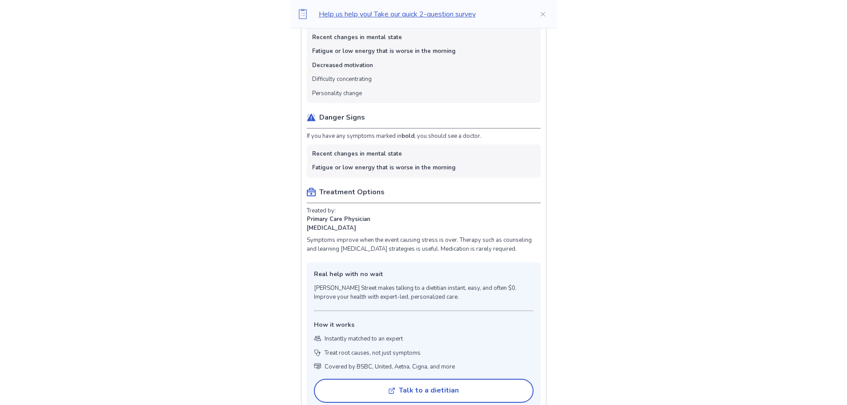
drag, startPoint x: 318, startPoint y: 152, endPoint x: 407, endPoint y: 167, distance: 90.0
click at [407, 167] on ul "Recent changes in mental state Fatigue or low energy that is worse in the morni…" at bounding box center [424, 160] width 234 height 33
click at [397, 163] on ul "Recent changes in mental state Fatigue or low energy that is worse in the morni…" at bounding box center [424, 160] width 234 height 33
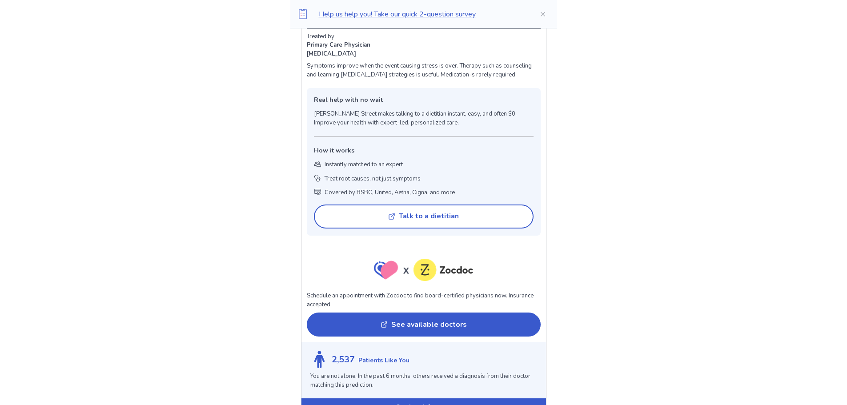
scroll to position [843, 0]
